Goal: Task Accomplishment & Management: Use online tool/utility

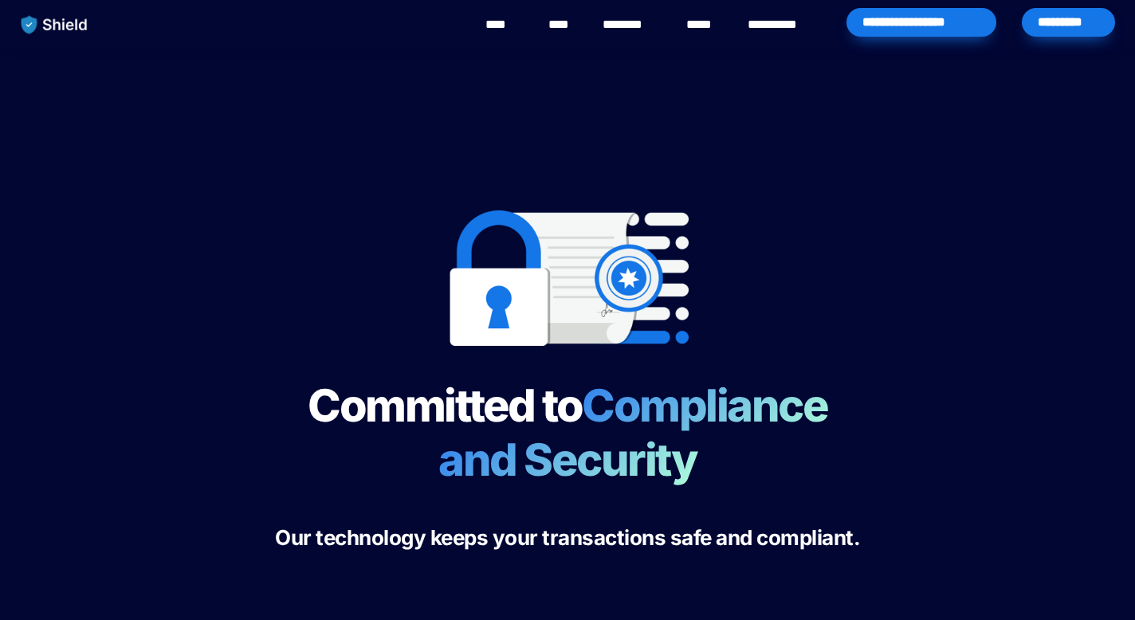
click at [61, 30] on img "main navigation" at bounding box center [55, 24] width 82 height 33
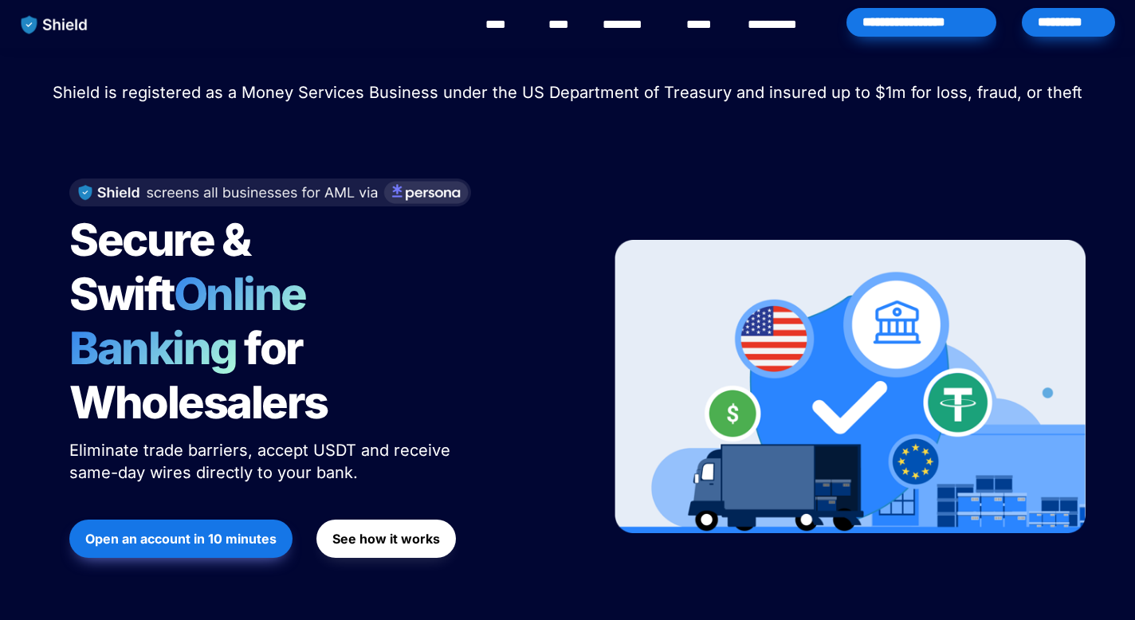
scroll to position [10, 0]
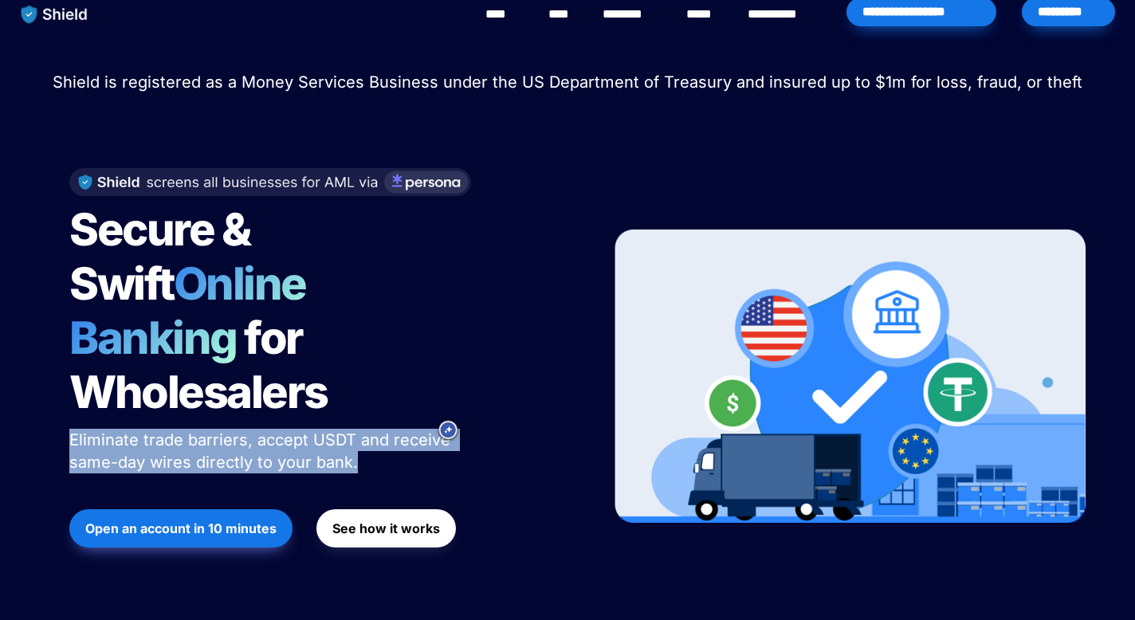
copy span "Eliminate trade barriers, accept USDT and receive same-day wires directly to yo…"
drag, startPoint x: 356, startPoint y: 409, endPoint x: 29, endPoint y: 378, distance: 329.1
click at [29, 378] on div "Shield raised $2.1M in an oversubscribed pre-seed round! Read here to learn mor…" at bounding box center [567, 335] width 1135 height 596
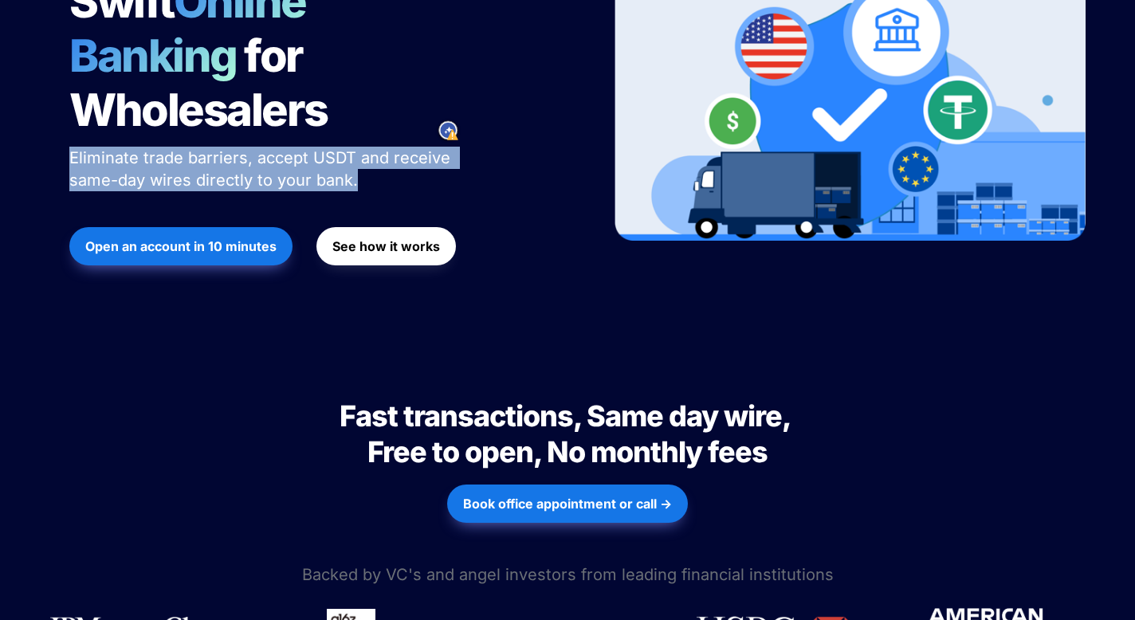
scroll to position [311, 0]
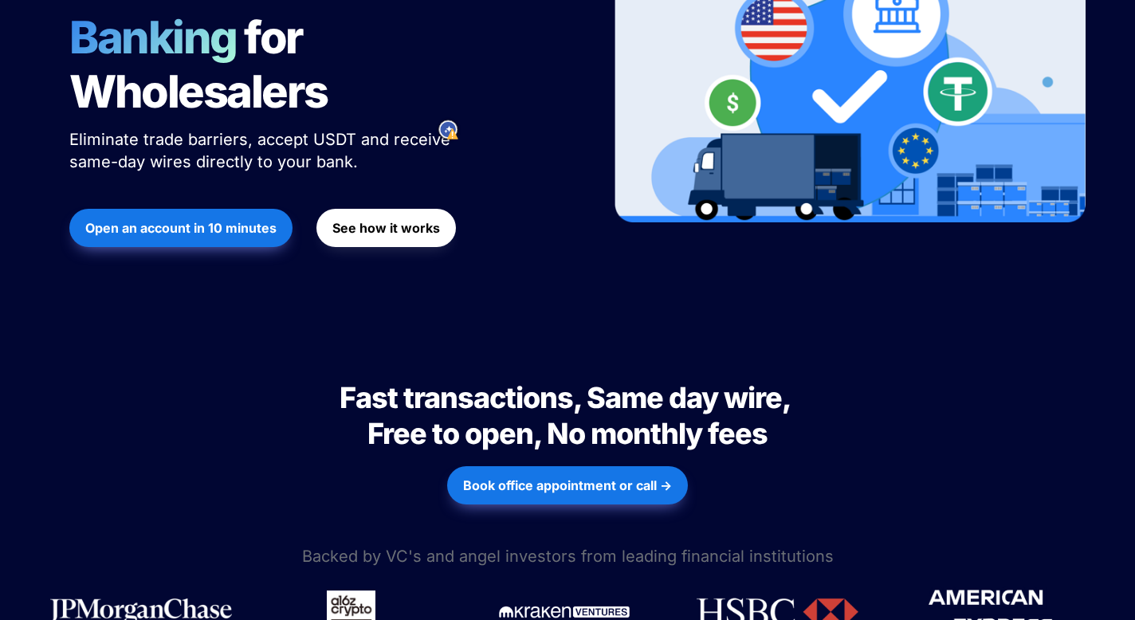
click at [548, 185] on div "Open an account in 10 minutes See how it works" at bounding box center [319, 228] width 501 height 86
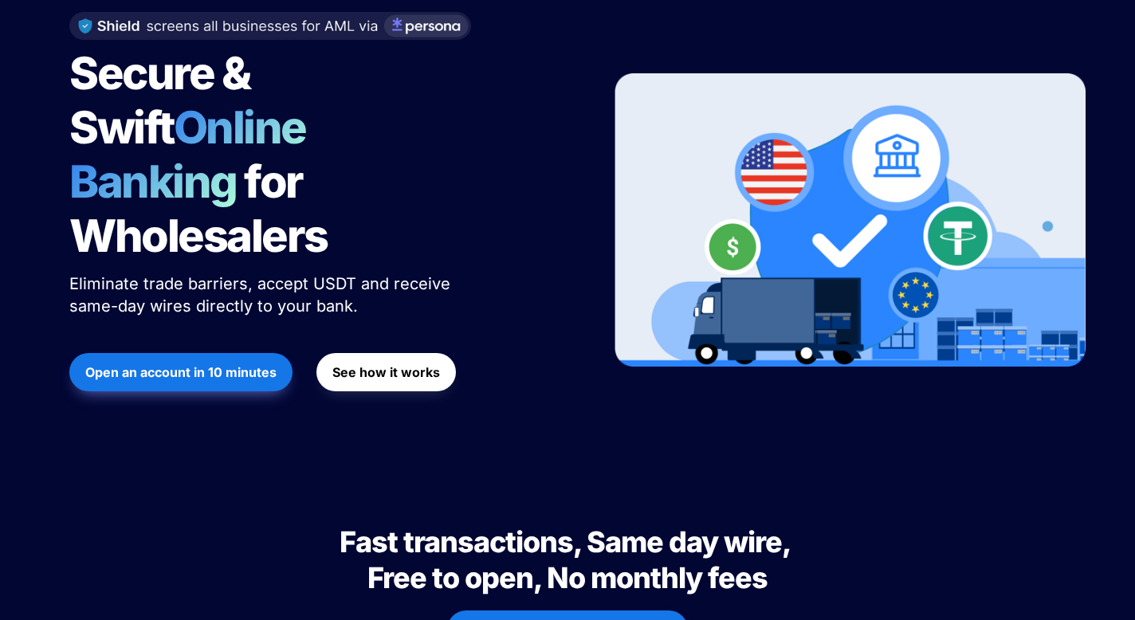
scroll to position [159, 0]
